Goal: Task Accomplishment & Management: Manage account settings

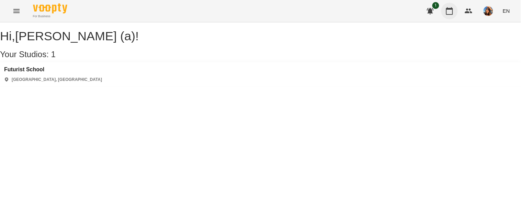
click at [449, 9] on icon "button" at bounding box center [450, 11] width 7 height 8
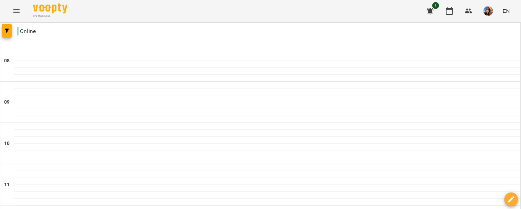
scroll to position [496, 0]
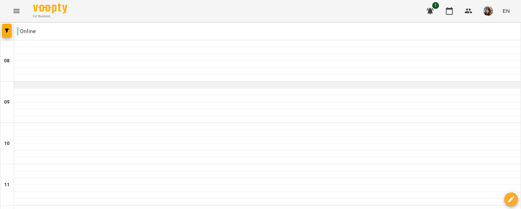
scroll to position [205, 0]
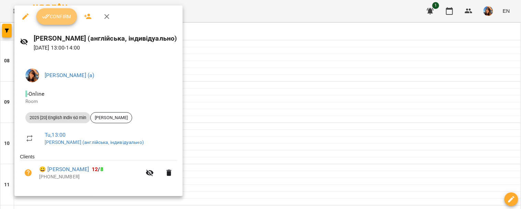
click at [65, 21] on button "Confirm" at bounding box center [56, 16] width 41 height 17
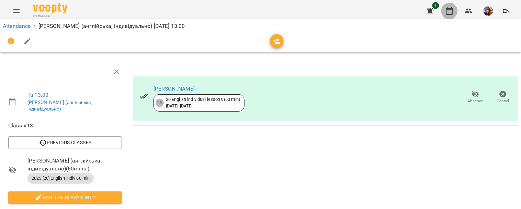
click at [449, 12] on icon "button" at bounding box center [450, 11] width 8 height 8
